Goal: Task Accomplishment & Management: Manage account settings

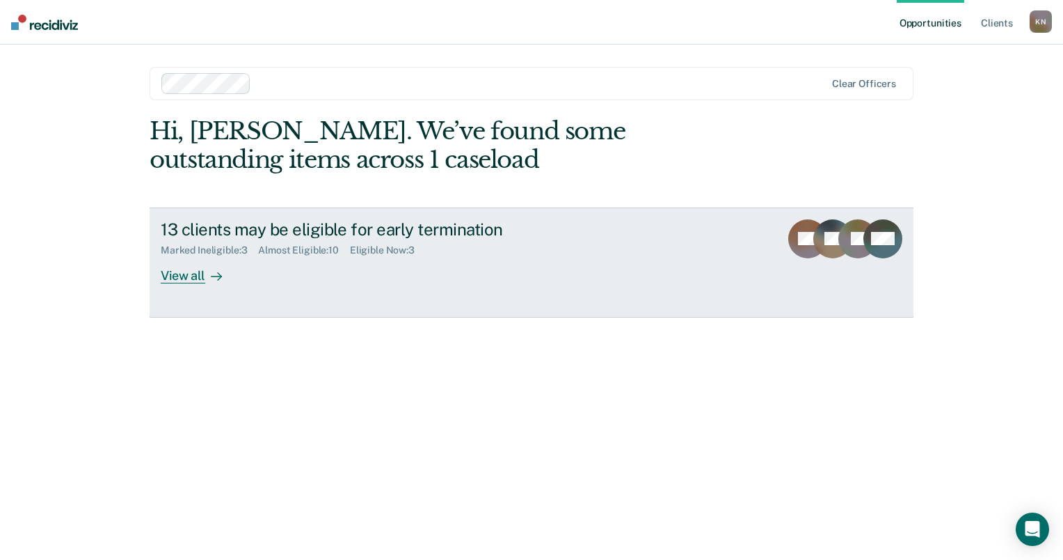
click at [175, 273] on div "View all" at bounding box center [200, 269] width 78 height 27
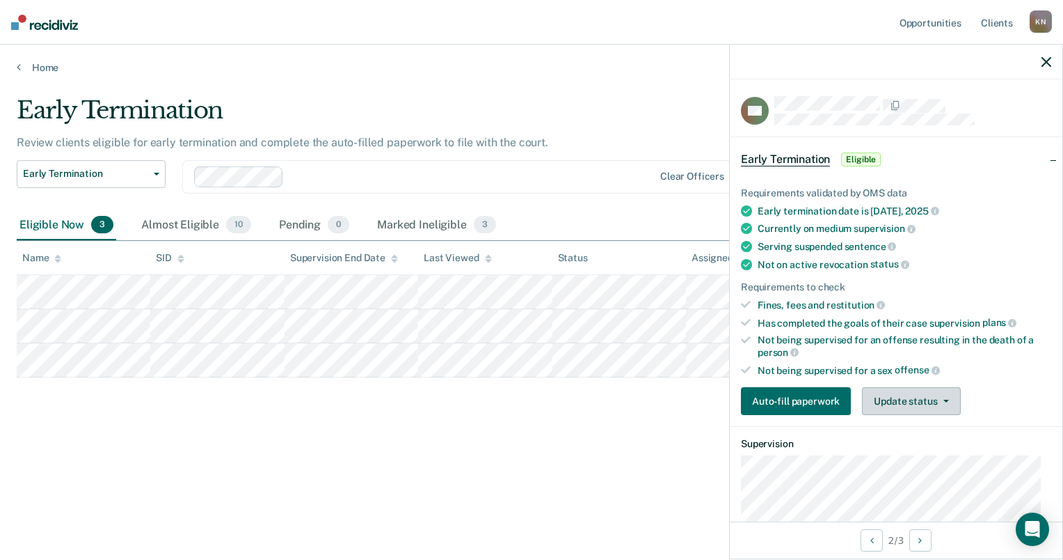
click at [930, 403] on button "Update status" at bounding box center [911, 401] width 98 height 28
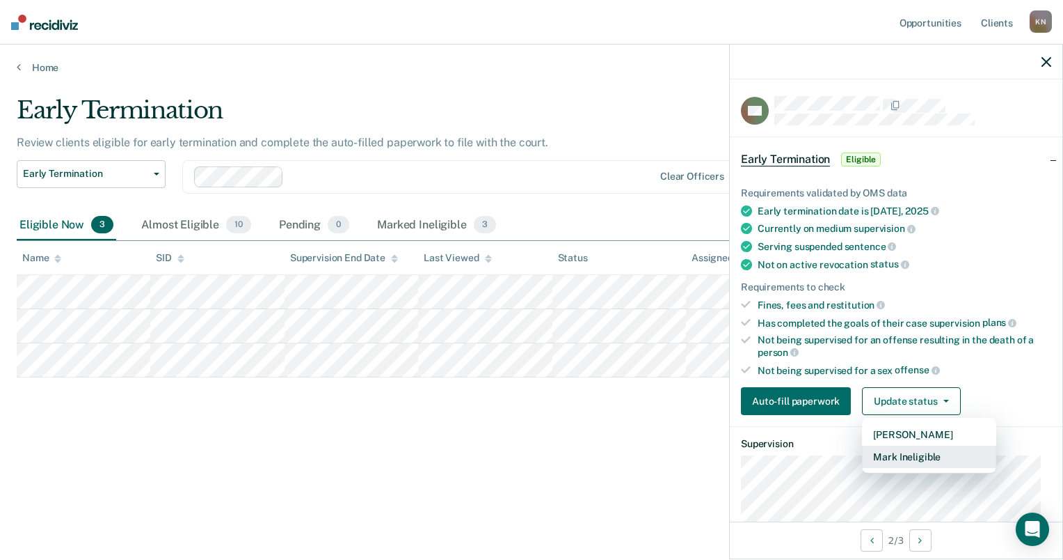
click at [916, 449] on button "Mark Ineligible" at bounding box center [929, 456] width 134 height 22
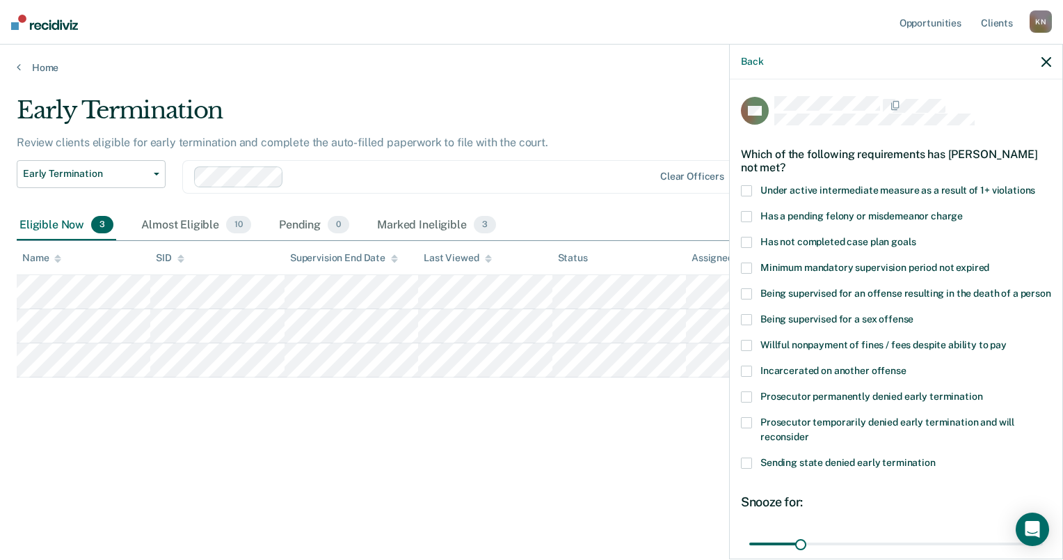
click at [751, 239] on span at bounding box center [746, 242] width 11 height 11
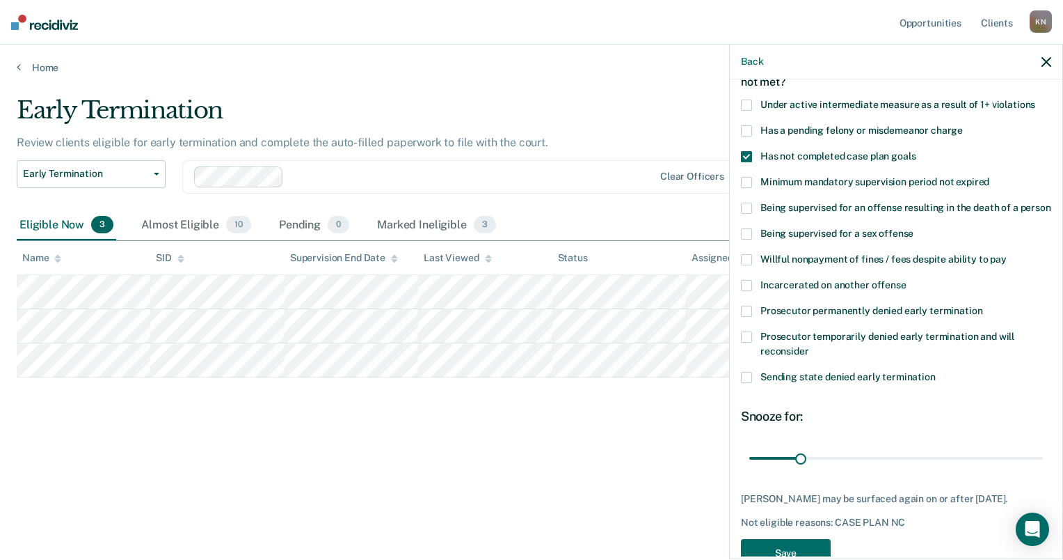
scroll to position [120, 0]
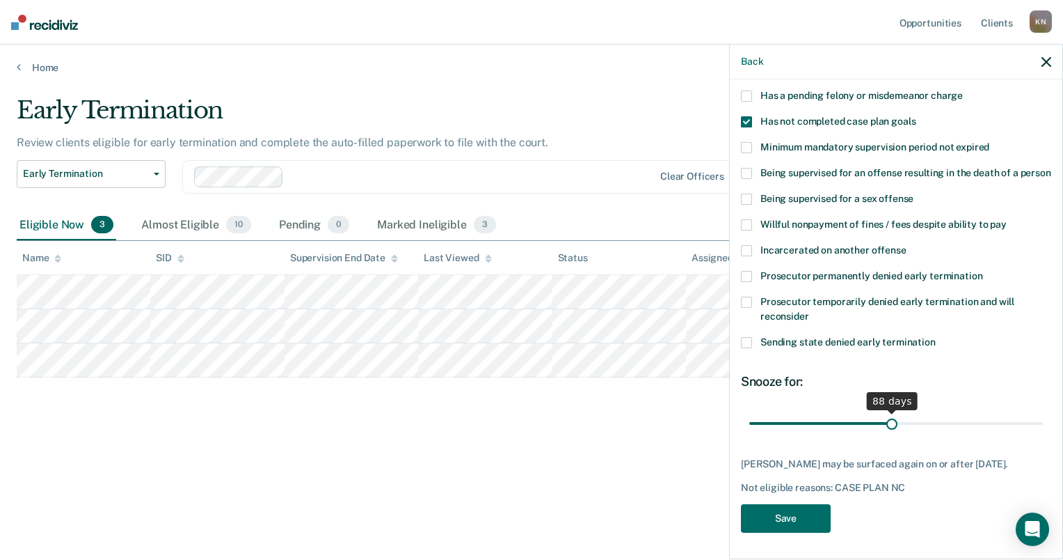
drag, startPoint x: 800, startPoint y: 436, endPoint x: 887, endPoint y: 459, distance: 90.5
type input "88"
click at [887, 436] on input "range" at bounding box center [896, 423] width 294 height 24
click at [793, 532] on button "Save" at bounding box center [786, 518] width 90 height 29
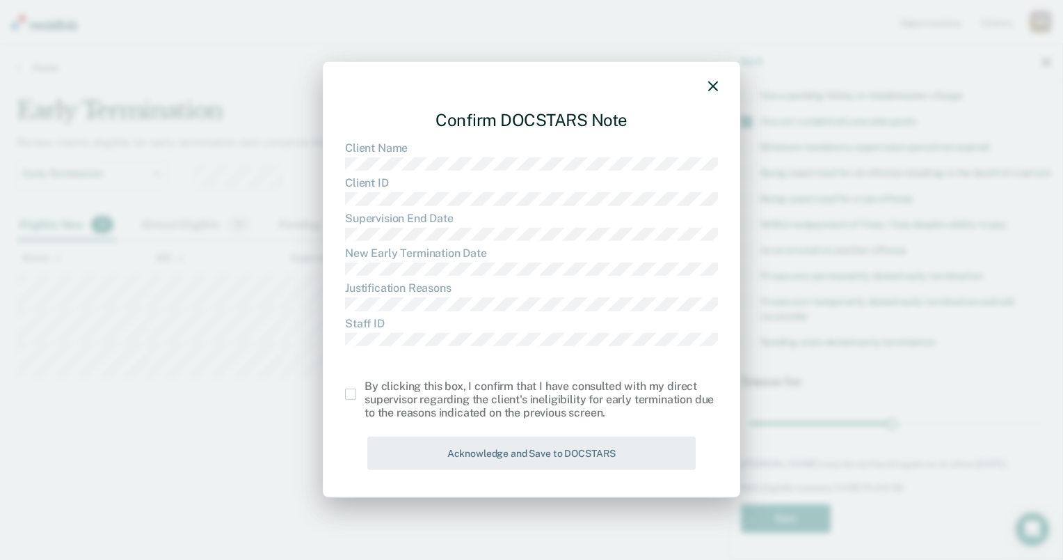
click at [348, 395] on span at bounding box center [350, 393] width 11 height 11
click at [365, 388] on input "checkbox" at bounding box center [365, 388] width 0 height 0
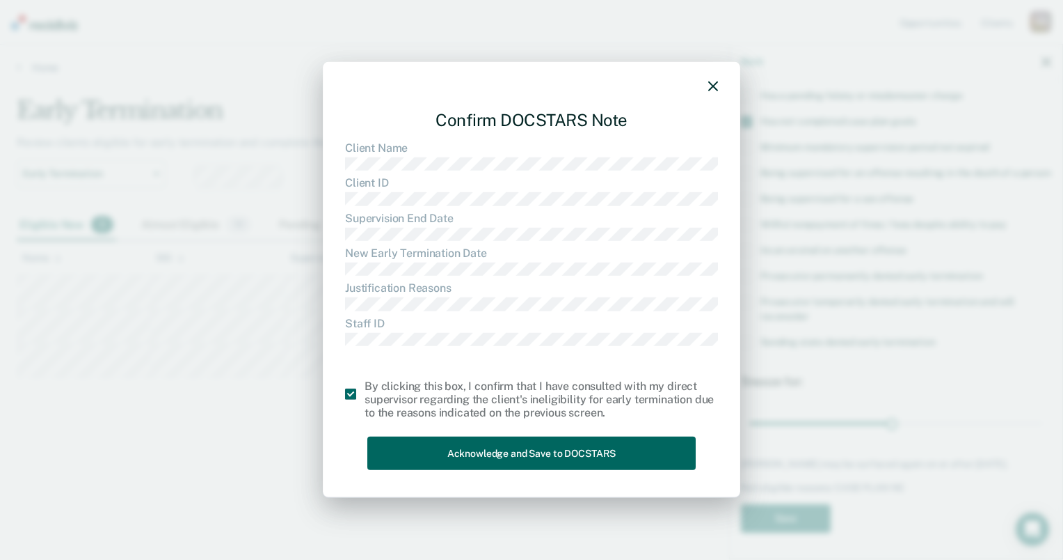
click at [443, 451] on button "Acknowledge and Save to DOCSTARS" at bounding box center [531, 453] width 328 height 34
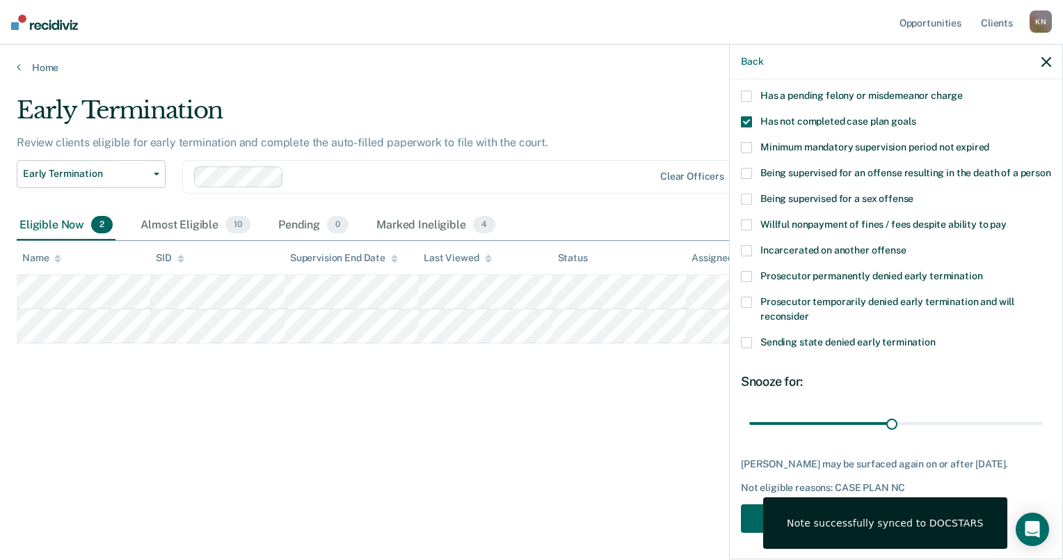
scroll to position [121, 0]
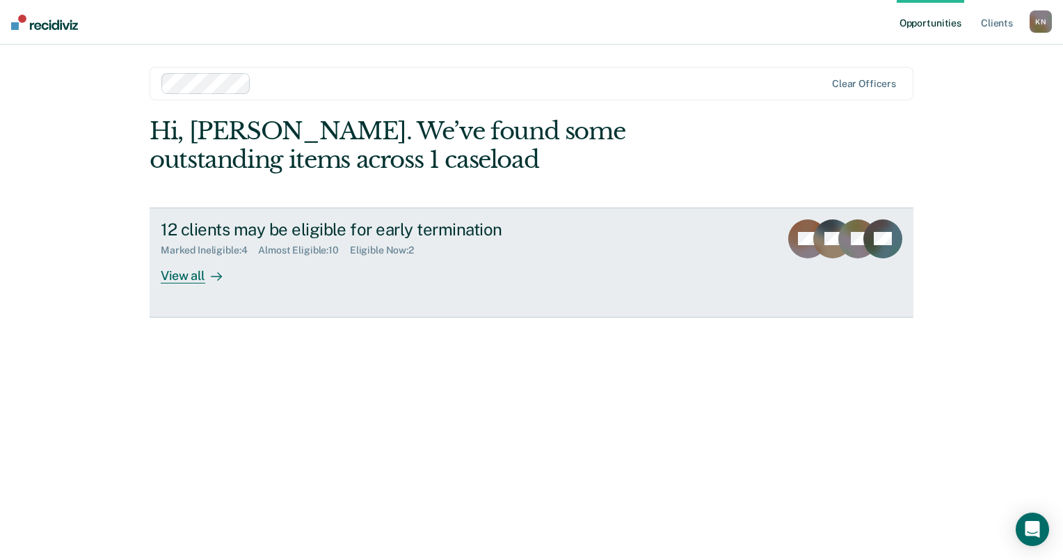
click at [189, 276] on div "View all" at bounding box center [200, 269] width 78 height 27
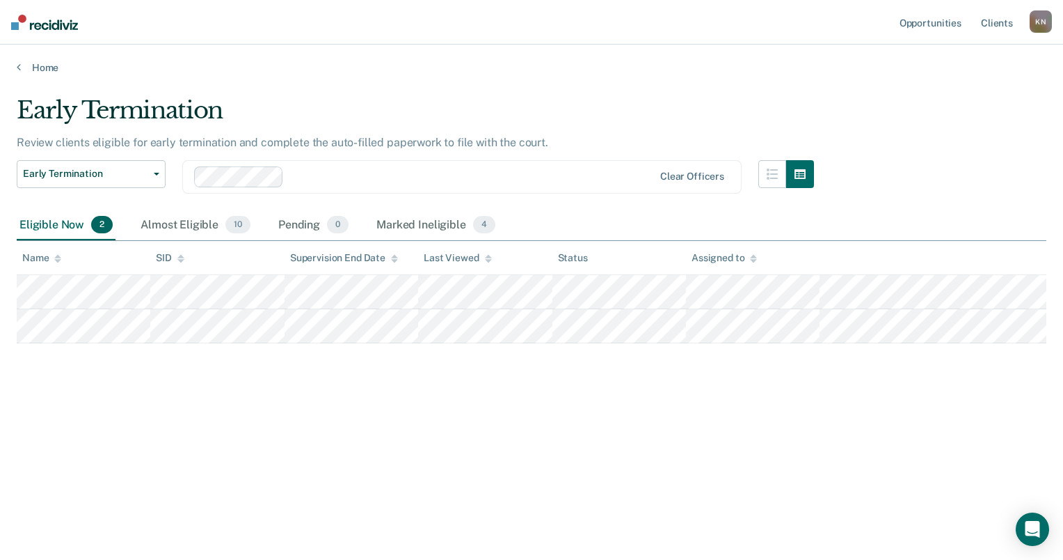
click at [424, 209] on div "Early Termination Early Termination Clear officers" at bounding box center [416, 185] width 798 height 50
click at [427, 218] on div "Marked Ineligible 4" at bounding box center [436, 225] width 125 height 31
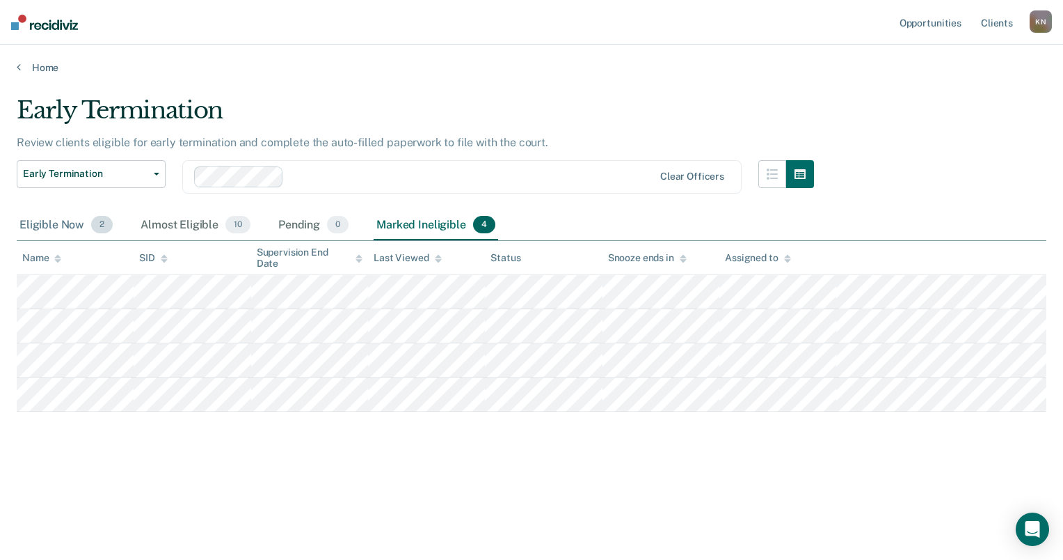
click at [70, 223] on div "Eligible Now 2" at bounding box center [66, 225] width 99 height 31
